Goal: Download file/media

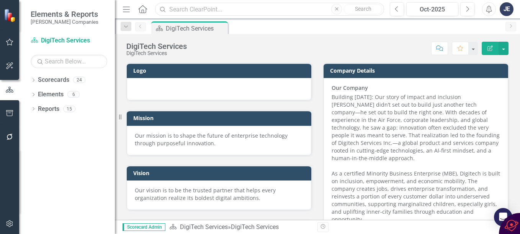
click at [183, 7] on input "text" at bounding box center [269, 9] width 229 height 13
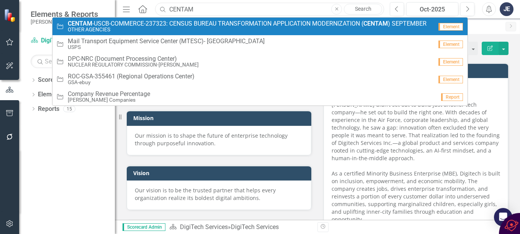
type input "CENTAM"
click at [180, 27] on small "OTHER AGENCIES" at bounding box center [247, 30] width 359 height 6
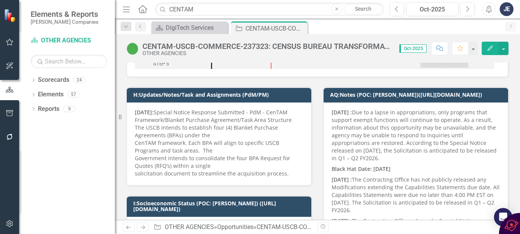
scroll to position [153, 0]
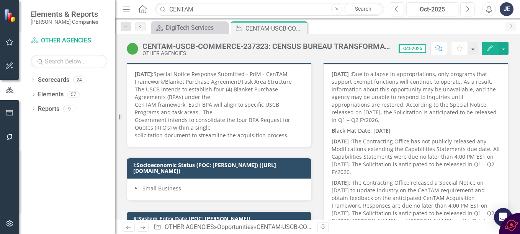
click at [475, 49] on button "button" at bounding box center [473, 48] width 10 height 13
click at [395, 104] on p "[DATE] : Due to a lapse in appropriations, only programs that support exempt fu…" at bounding box center [416, 97] width 169 height 55
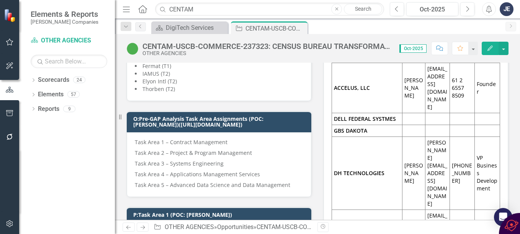
scroll to position [881, 0]
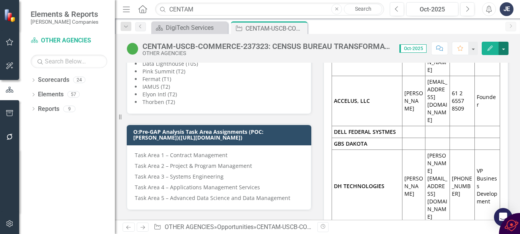
click at [505, 48] on button "button" at bounding box center [504, 48] width 10 height 13
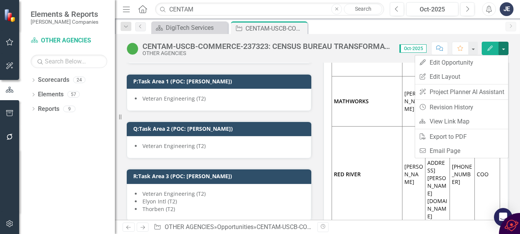
scroll to position [958, 0]
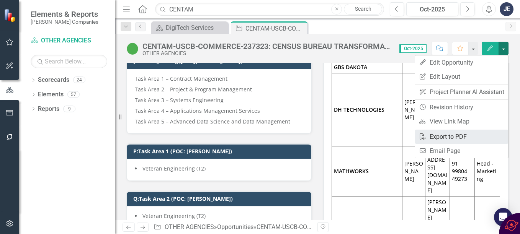
click at [436, 137] on link "PDF Export to PDF" at bounding box center [461, 137] width 93 height 14
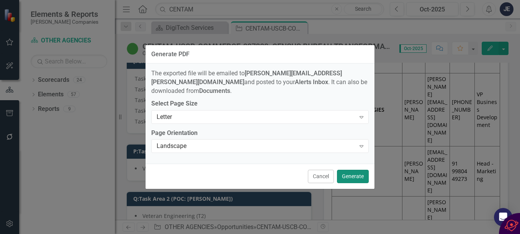
click at [348, 173] on button "Generate" at bounding box center [353, 176] width 32 height 13
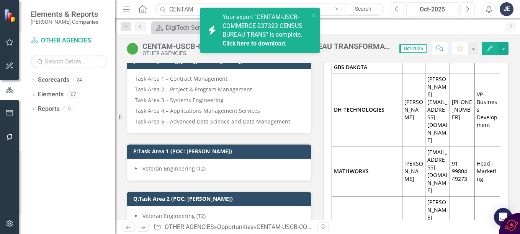
click at [251, 32] on span "Your export "CENTAM-USCB-COMMERCE-237323 CENSUS BUREAU TRANS" is complete. Clic…" at bounding box center [265, 30] width 85 height 34
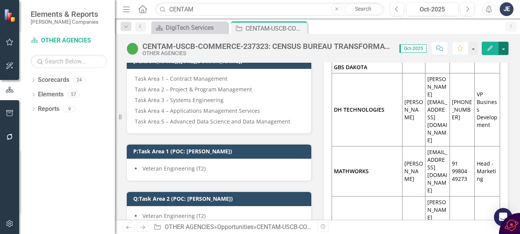
click at [503, 47] on button "button" at bounding box center [504, 48] width 10 height 13
